Goal: Go to known website: Access a specific website the user already knows

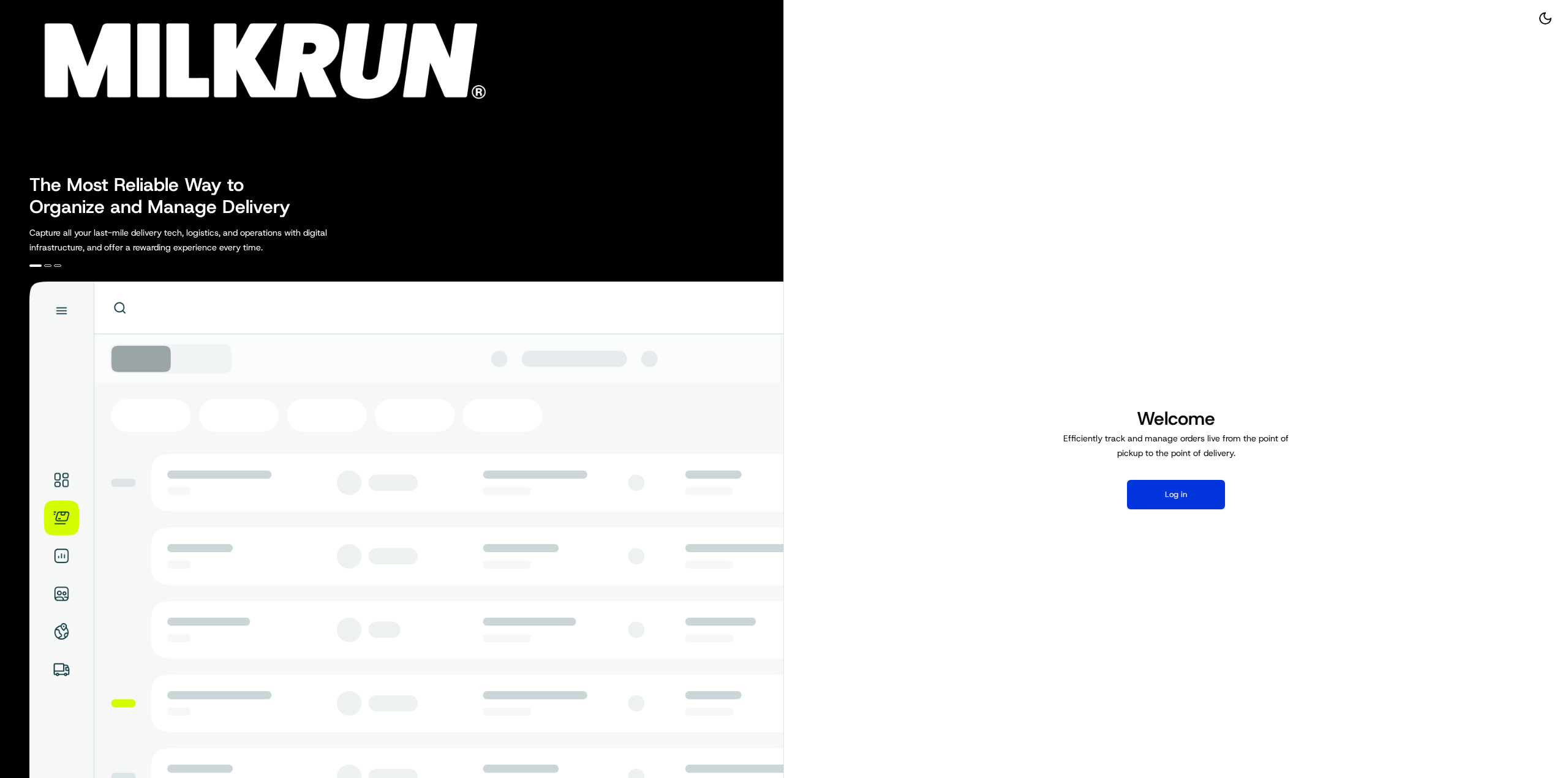
click at [1166, 498] on button "Log in" at bounding box center [1176, 494] width 98 height 30
